Goal: Task Accomplishment & Management: Use online tool/utility

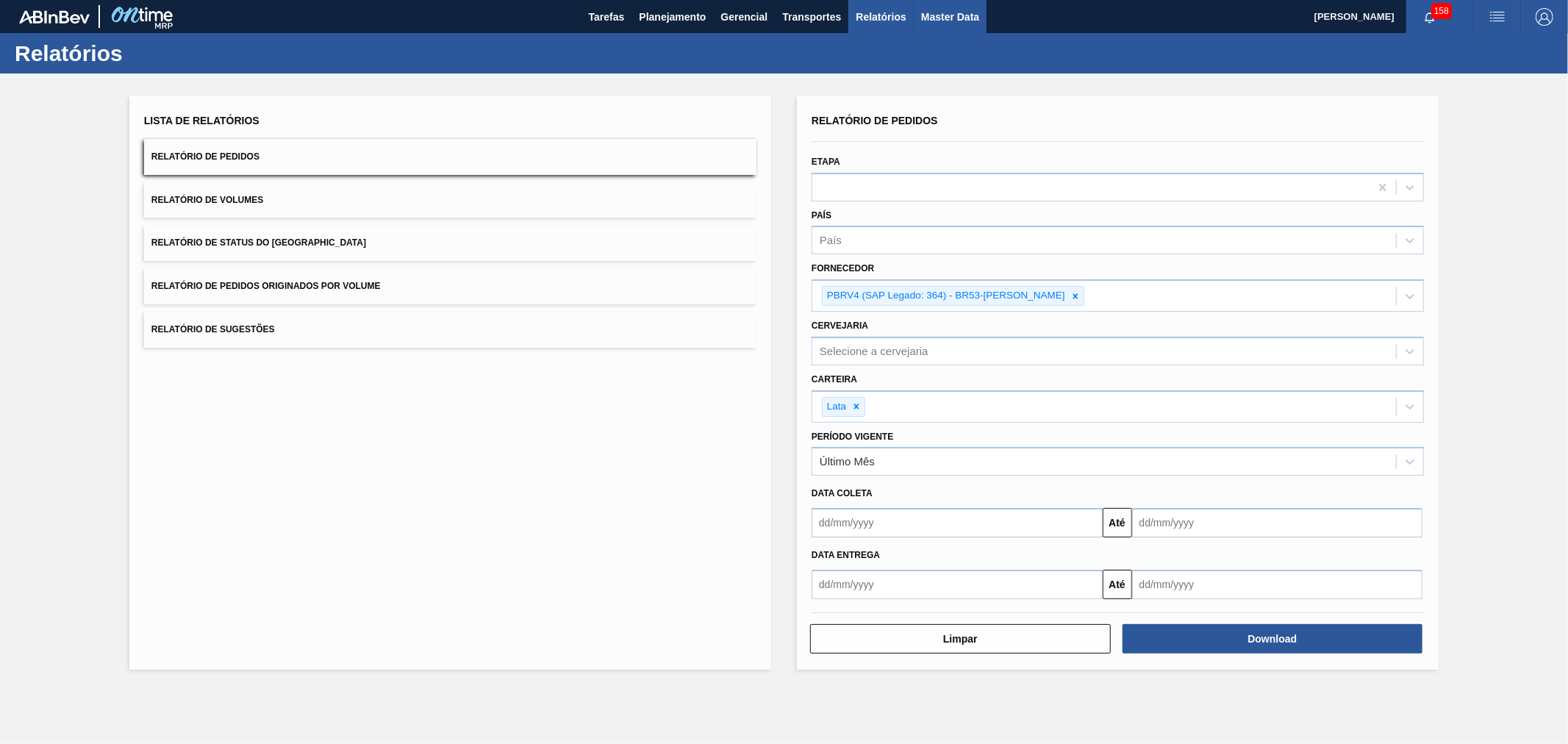
click at [959, 16] on span "Master Data" at bounding box center [950, 17] width 58 height 18
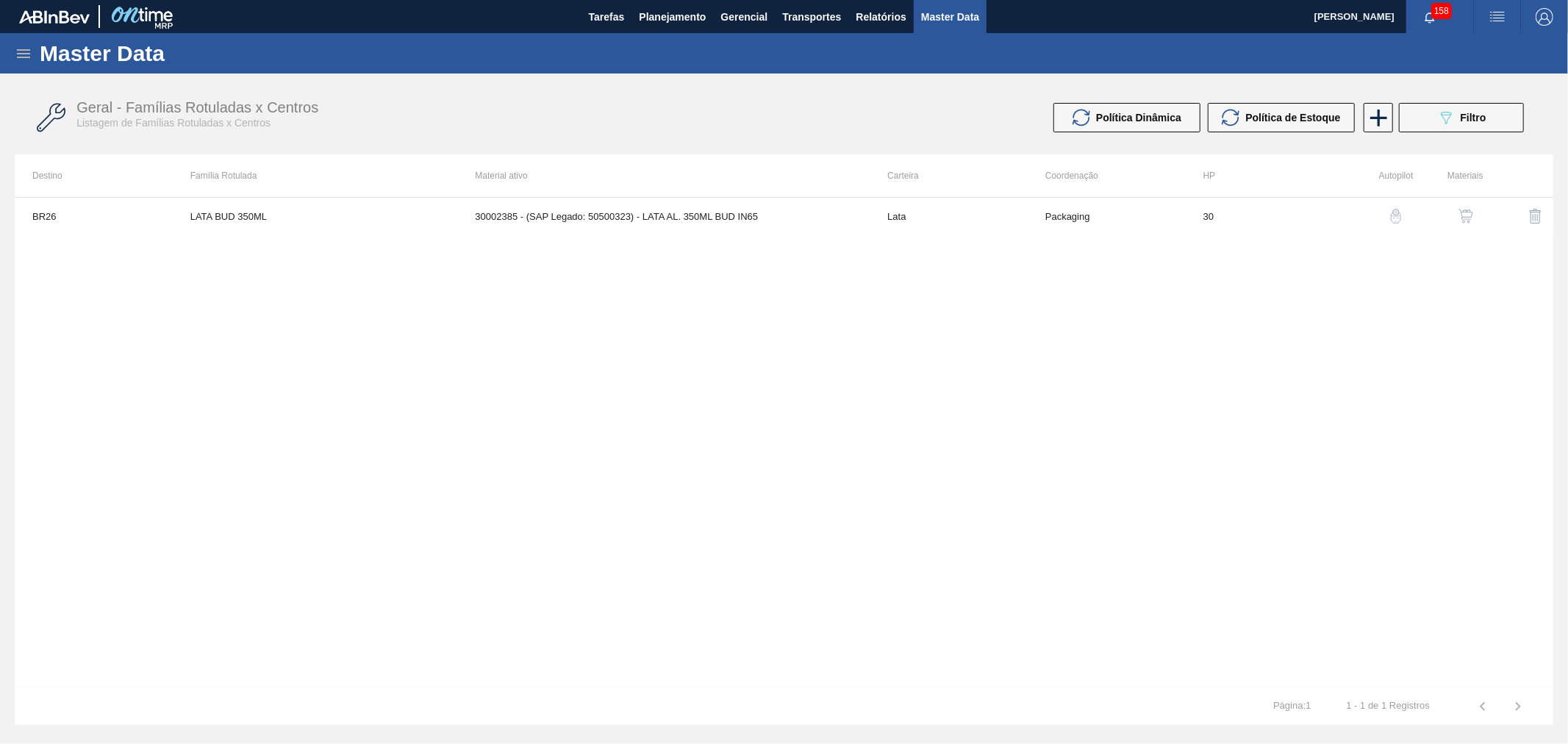
click at [1493, 11] on img "button" at bounding box center [1497, 17] width 18 height 18
click at [1468, 90] on li "Upload de Volumes" at bounding box center [1489, 78] width 134 height 27
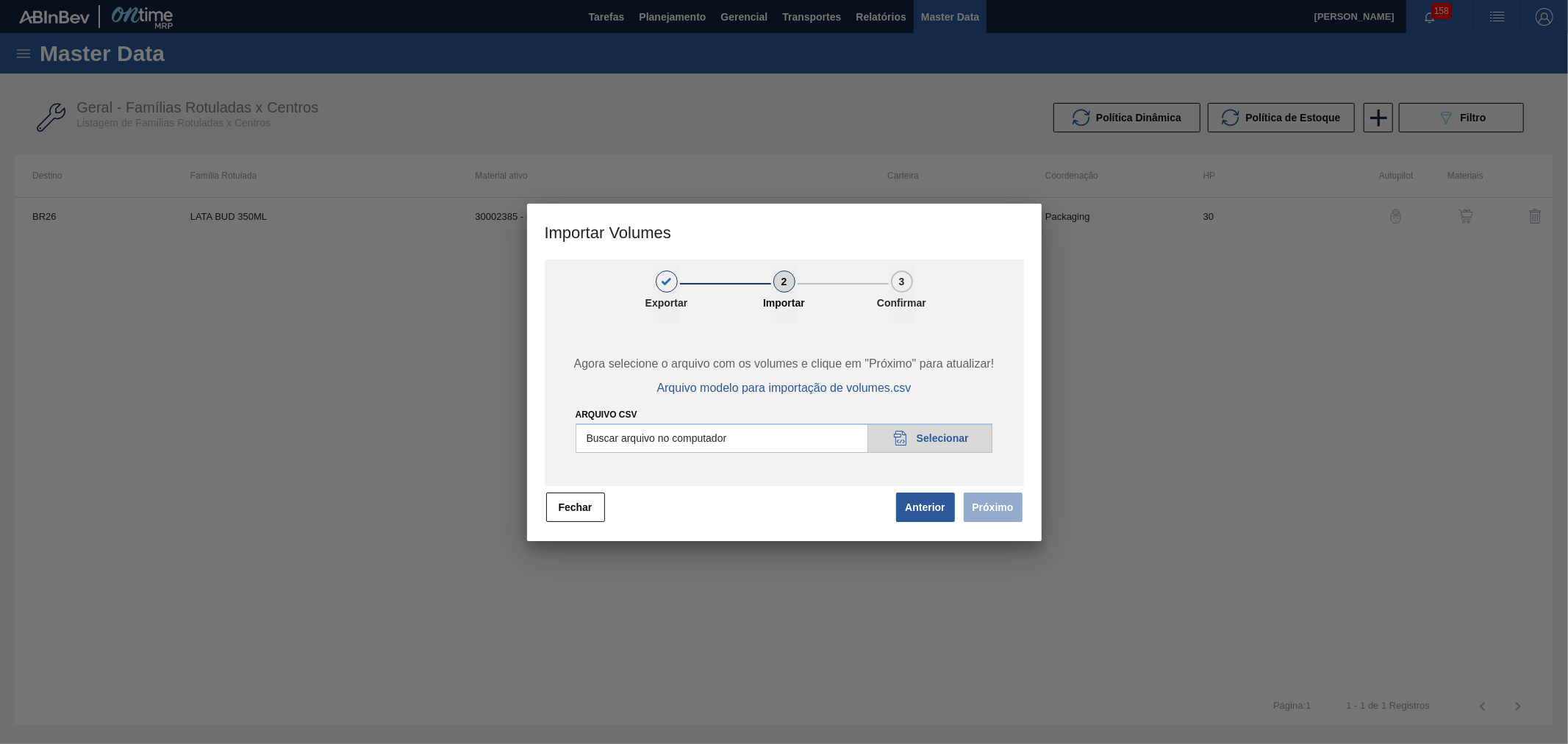
click at [966, 438] on input "Arquivo csv" at bounding box center [784, 439] width 418 height 30
type input "C:\fakepath\Template Subida LM.csv"
click at [981, 512] on button "Próximo" at bounding box center [993, 508] width 59 height 30
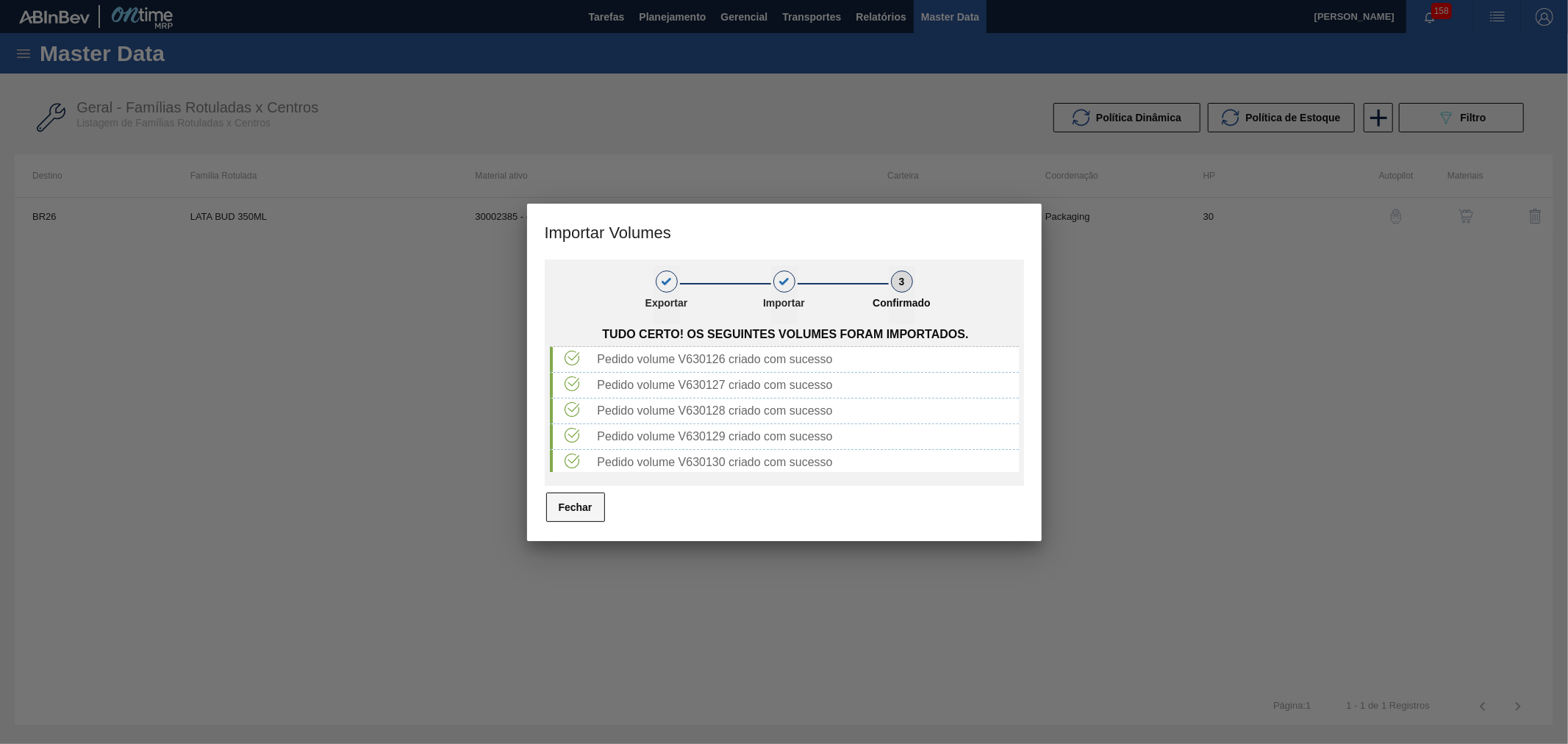
click at [561, 508] on button "Fechar" at bounding box center [576, 508] width 59 height 30
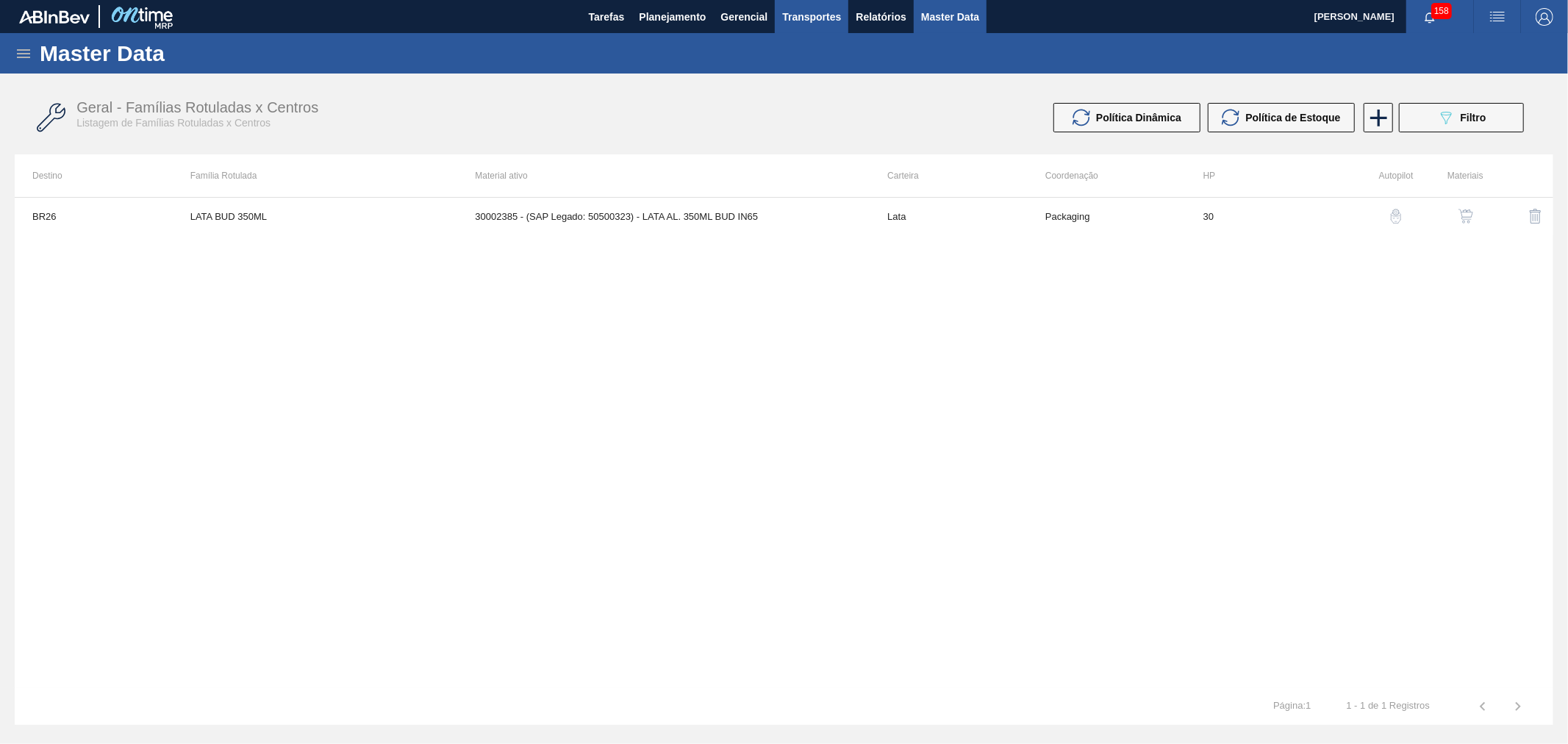
click at [809, 16] on span "Transportes" at bounding box center [812, 17] width 59 height 18
click at [745, 21] on div at bounding box center [784, 372] width 1568 height 744
click at [794, 9] on span "Transportes" at bounding box center [812, 17] width 59 height 18
click at [791, 67] on li "Otimização de Carga" at bounding box center [812, 74] width 120 height 24
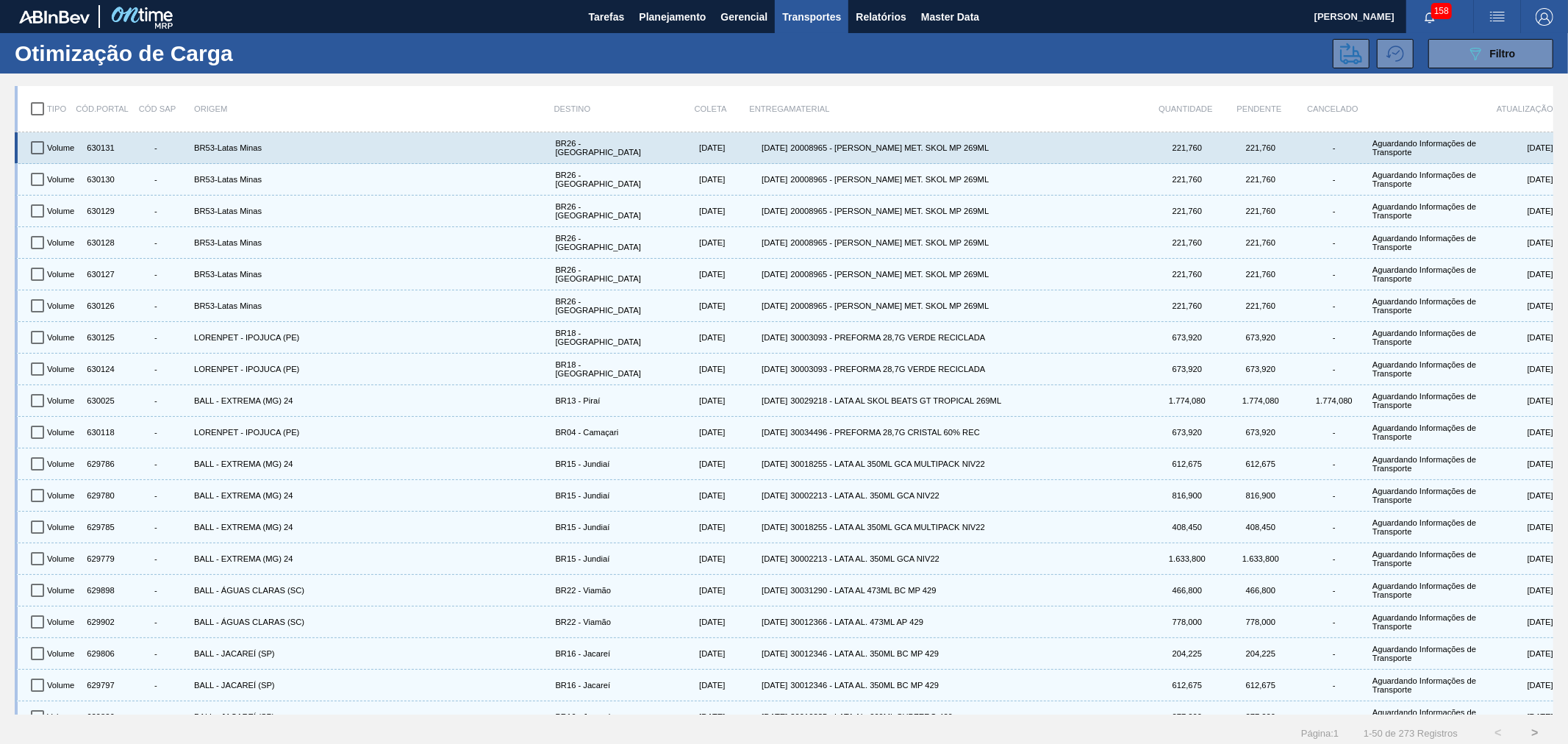
click at [32, 145] on input "checkbox" at bounding box center [37, 147] width 31 height 31
checkbox input "true"
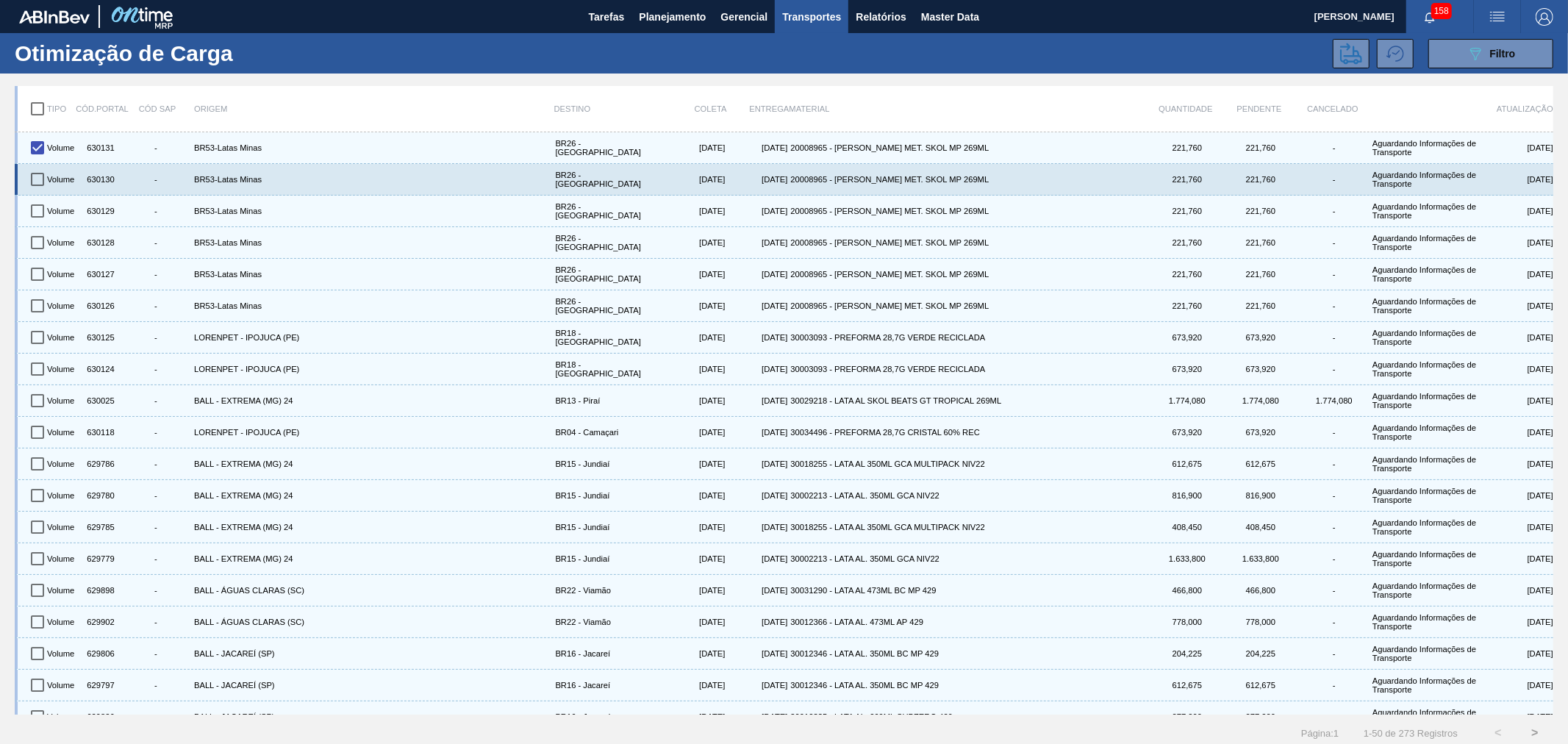
click at [39, 173] on input "checkbox" at bounding box center [37, 179] width 31 height 31
checkbox input "true"
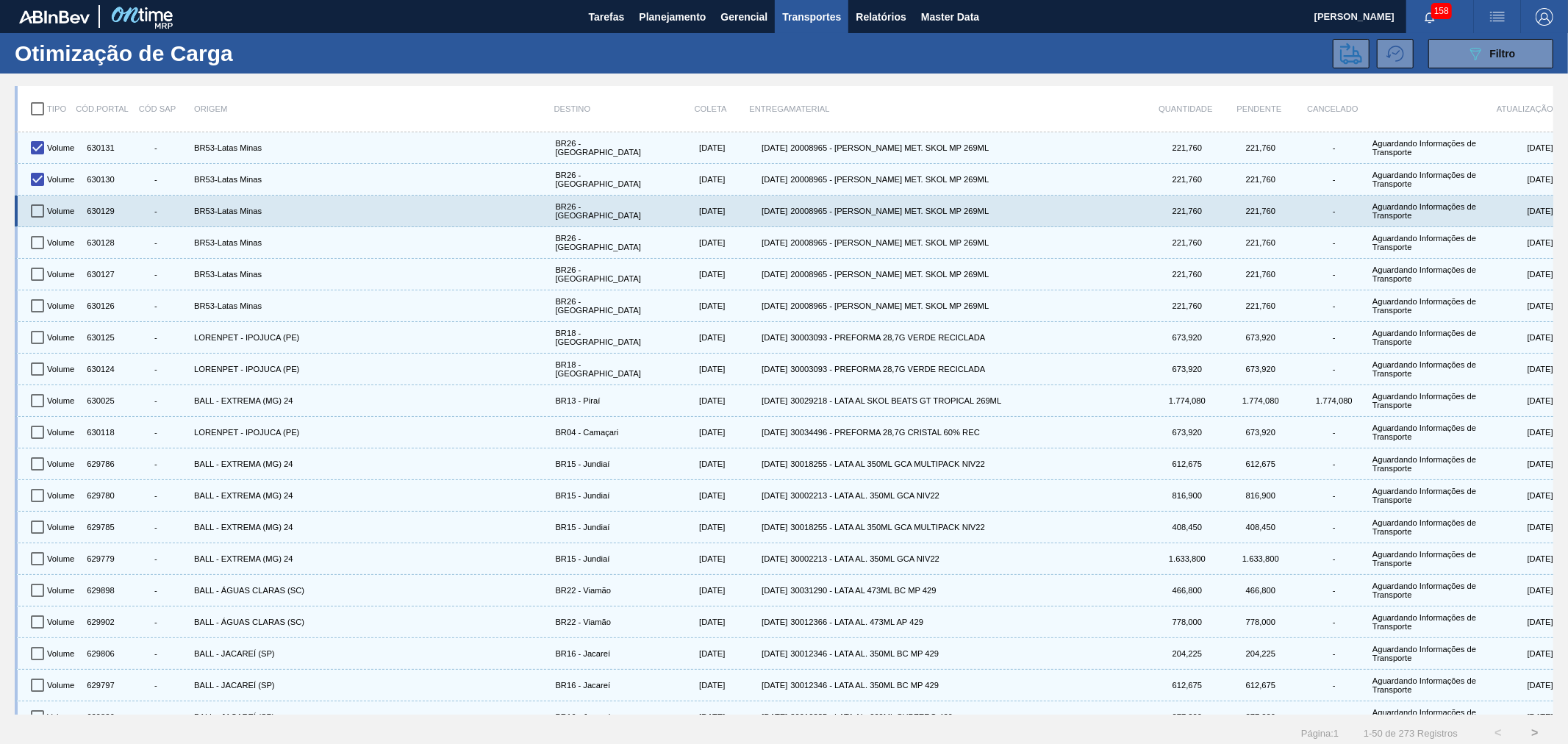
click at [38, 214] on input "checkbox" at bounding box center [37, 210] width 31 height 31
checkbox input "true"
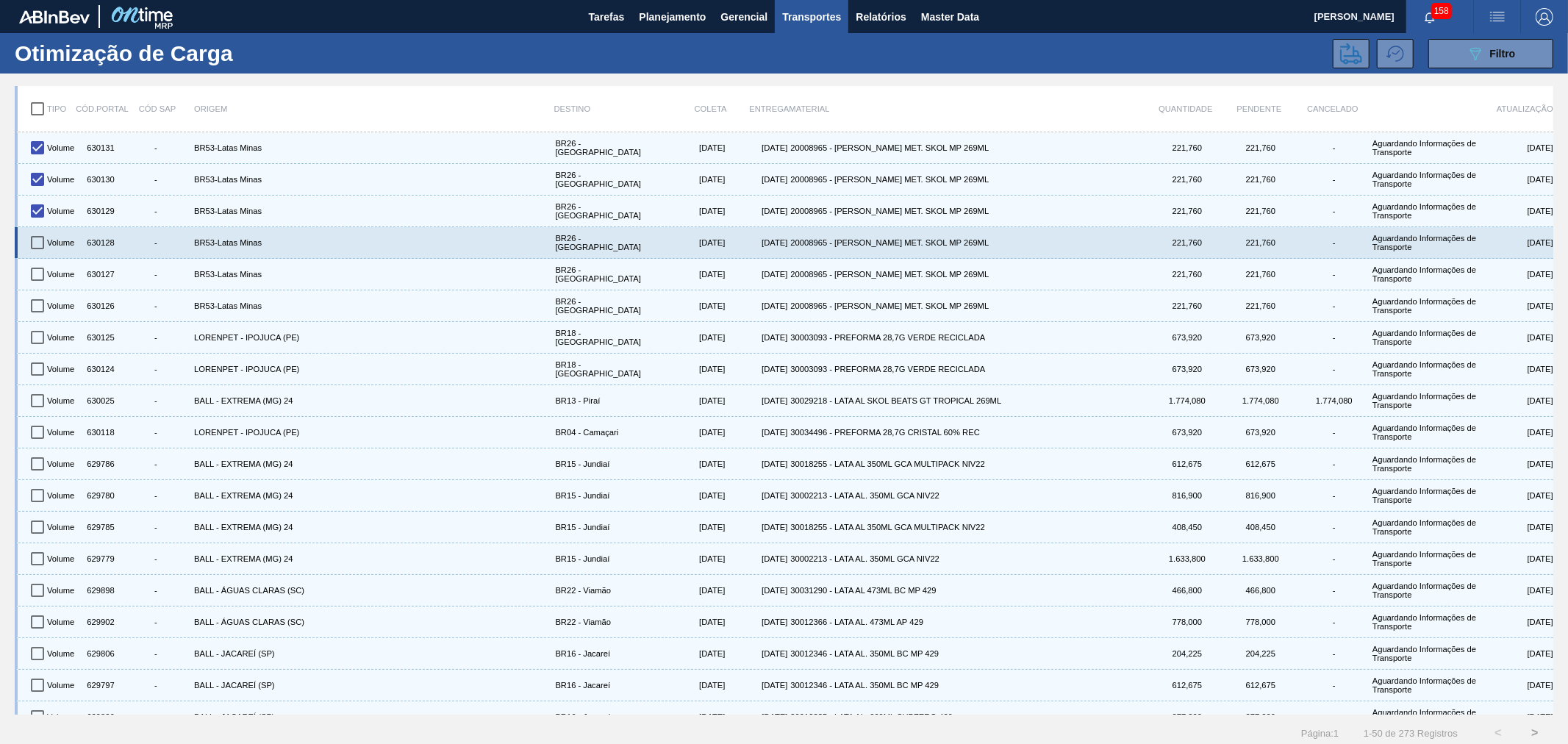
click at [39, 230] on input "checkbox" at bounding box center [37, 242] width 31 height 31
checkbox input "true"
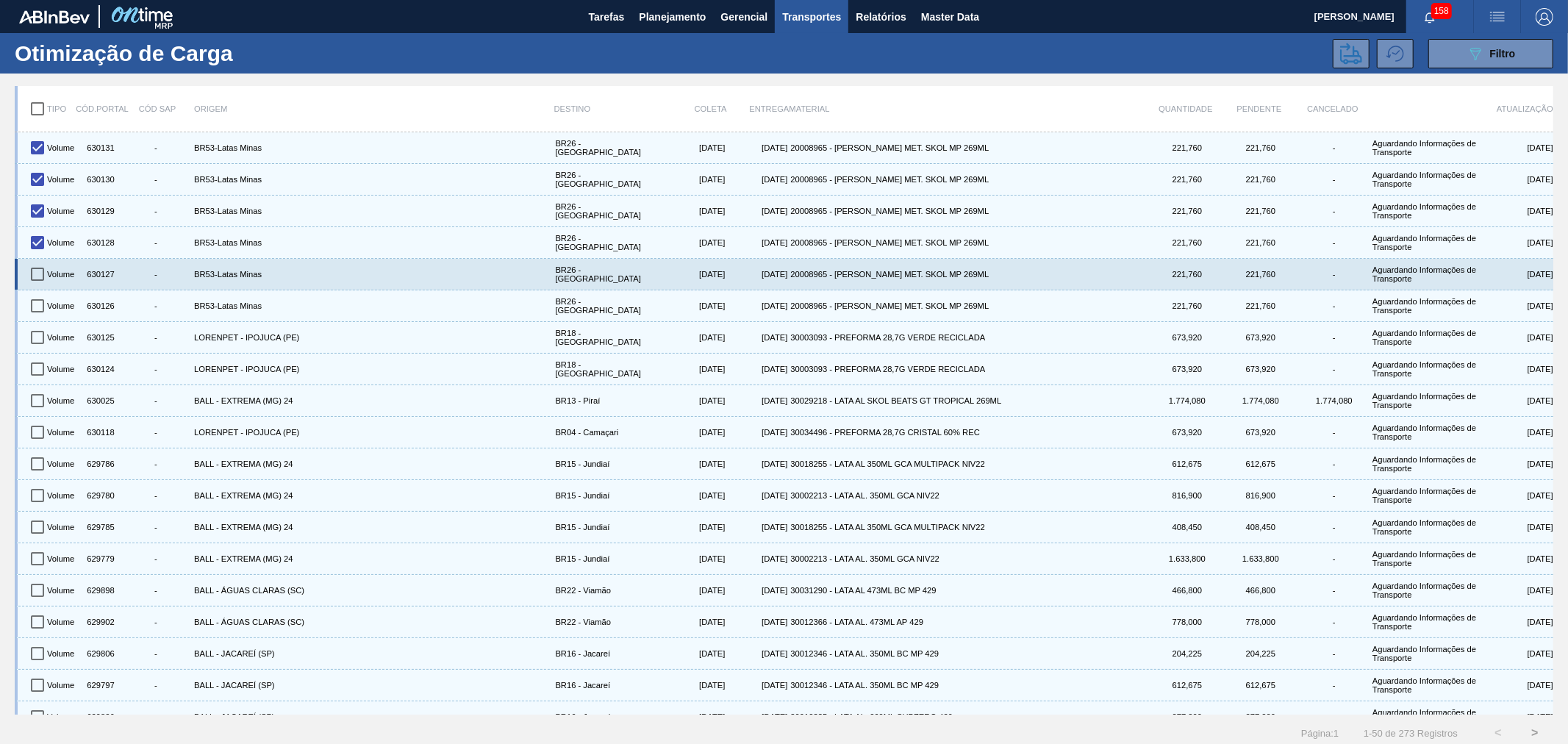
click at [39, 263] on input "checkbox" at bounding box center [37, 274] width 31 height 31
checkbox input "true"
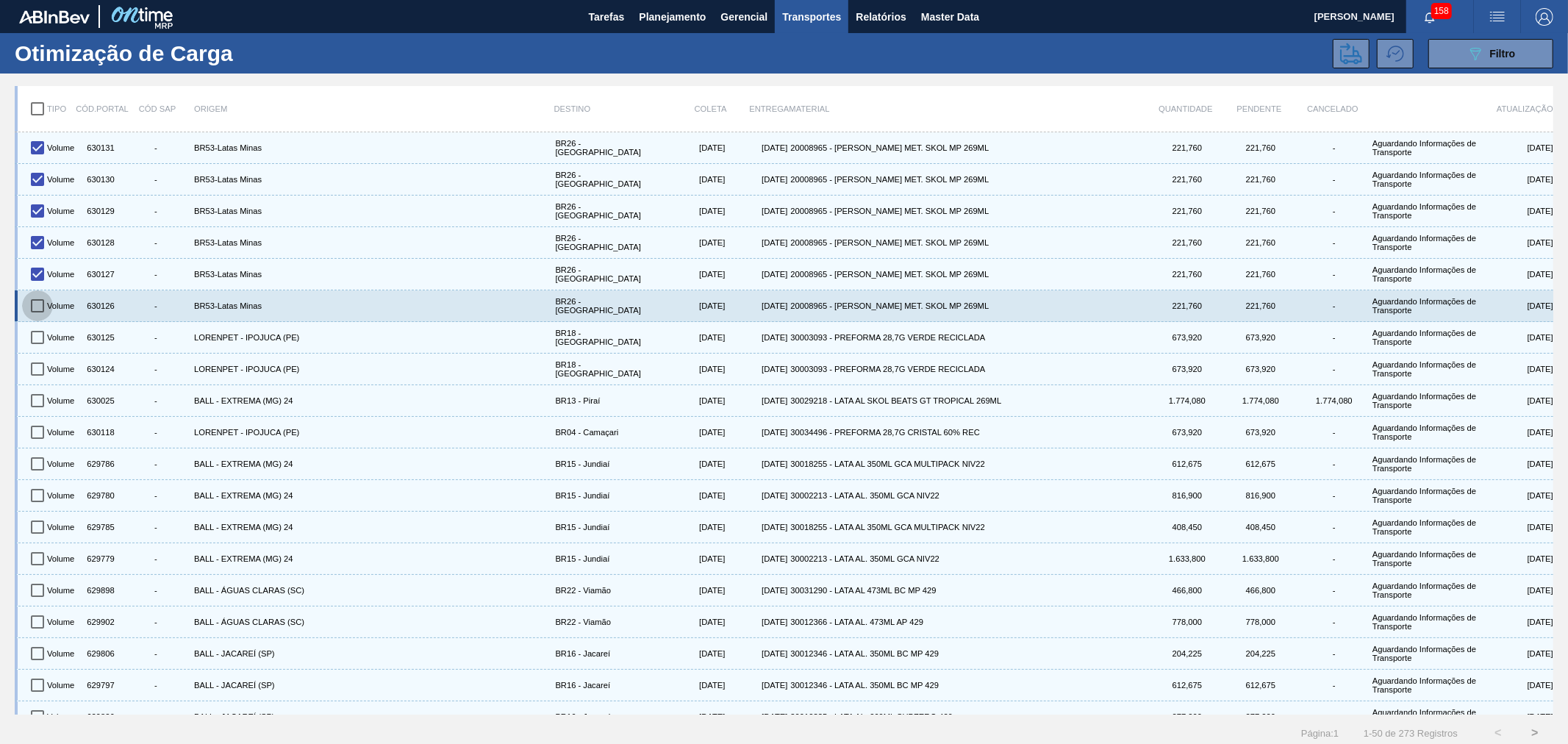
click at [39, 305] on input "checkbox" at bounding box center [37, 305] width 31 height 31
checkbox input "true"
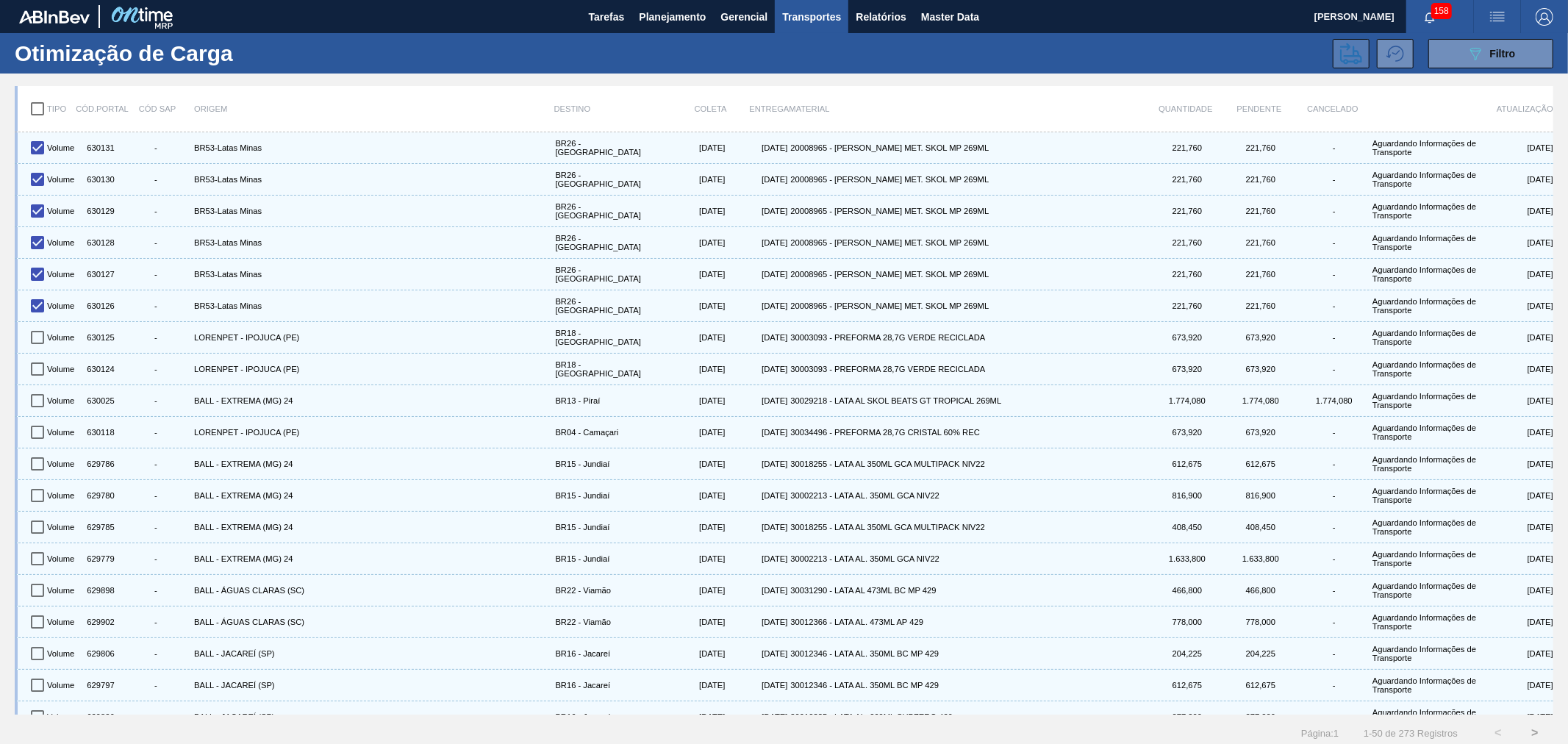
click at [1347, 57] on icon at bounding box center [1351, 53] width 22 height 22
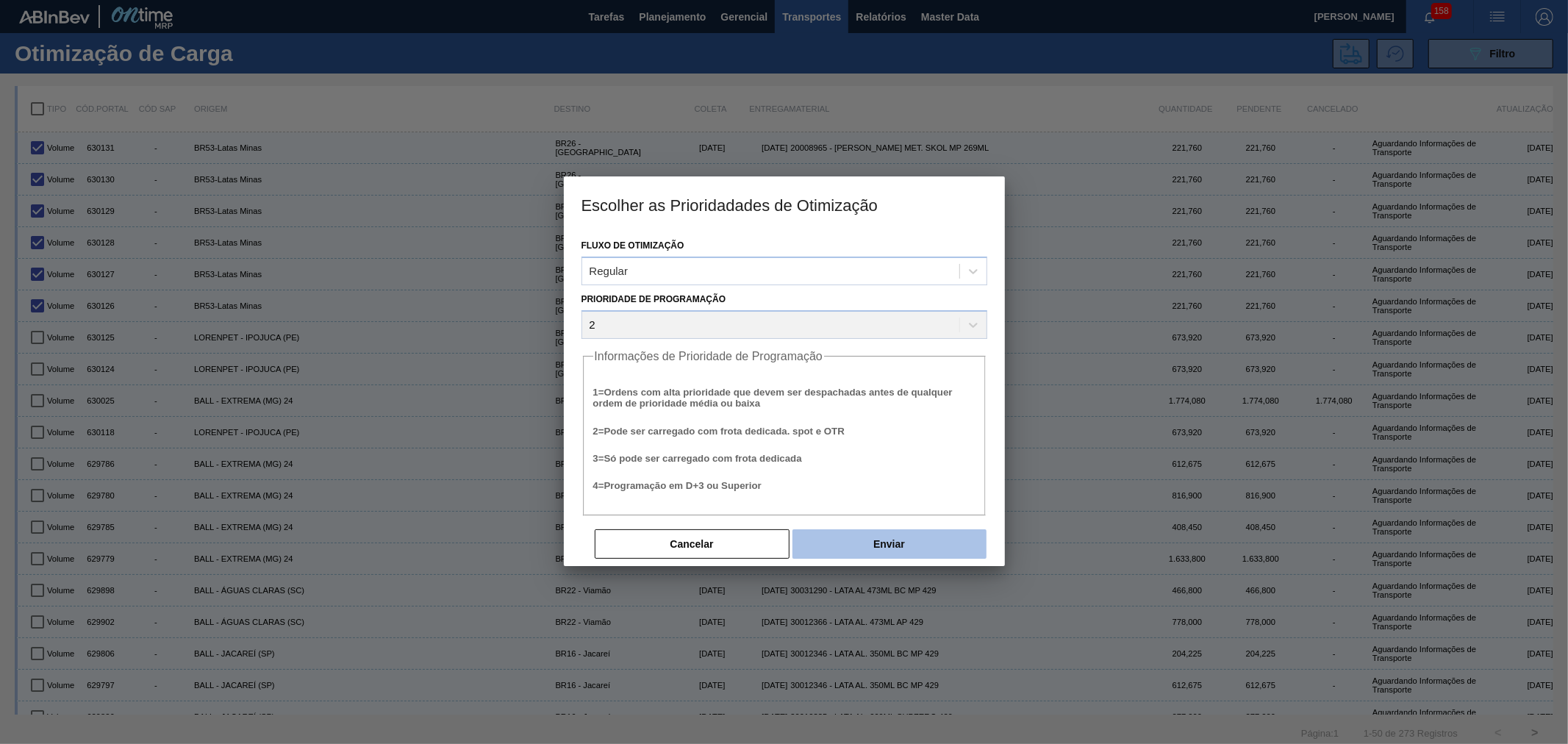
click at [884, 545] on button "Enviar" at bounding box center [889, 544] width 195 height 30
